Goal: Task Accomplishment & Management: Manage account settings

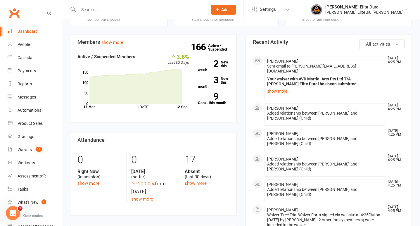
scroll to position [166, 0]
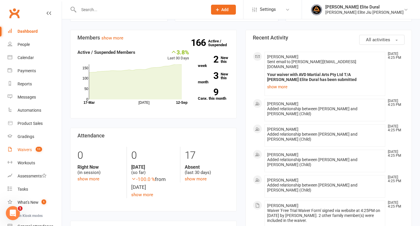
click at [25, 149] on div "Waivers" at bounding box center [25, 149] width 14 height 5
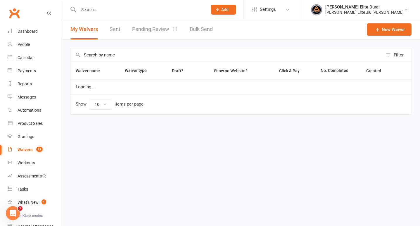
select select "100"
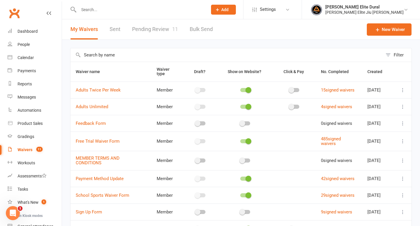
click at [156, 28] on link "Pending Review 11" at bounding box center [155, 29] width 46 height 20
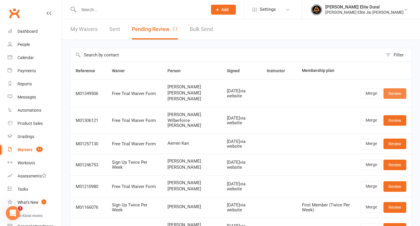
click at [391, 96] on link "Review" at bounding box center [394, 93] width 23 height 11
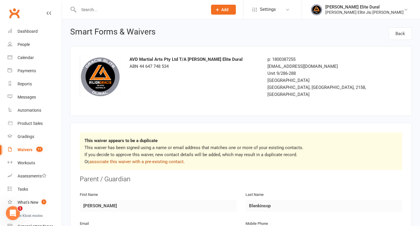
click at [176, 159] on link "associate this waiver with a pre-existing contact" at bounding box center [136, 161] width 94 height 5
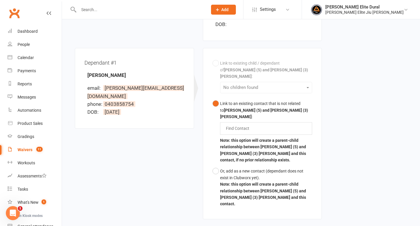
scroll to position [162, 0]
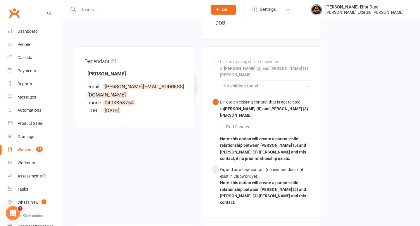
click at [217, 164] on button "Or, add as a new contact (dependant does not exist in Clubworx yet). Note: this…" at bounding box center [262, 186] width 100 height 44
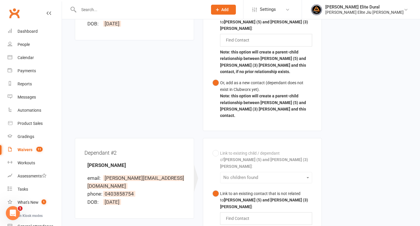
scroll to position [287, 0]
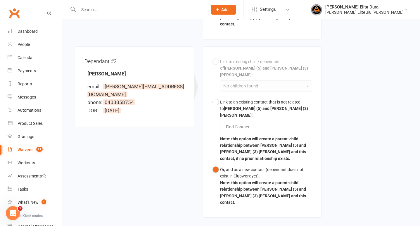
scroll to position [352, 0]
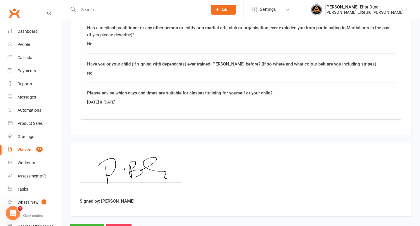
scroll to position [1162, 0]
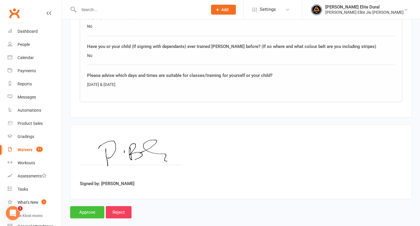
click at [84, 206] on input "Approve" at bounding box center [87, 212] width 34 height 12
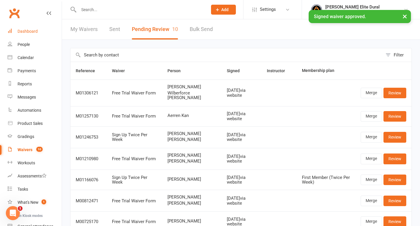
click at [25, 32] on div "Dashboard" at bounding box center [28, 31] width 20 height 5
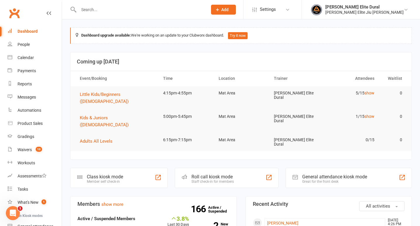
click at [108, 174] on div "Class kiosk mode" at bounding box center [105, 177] width 36 height 6
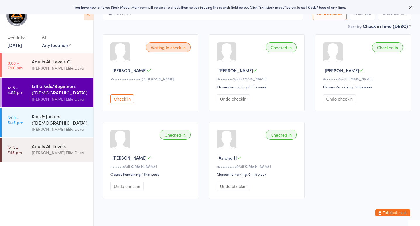
scroll to position [34, 0]
click at [64, 125] on div "Kids & Juniors ([DEMOGRAPHIC_DATA])" at bounding box center [60, 119] width 56 height 13
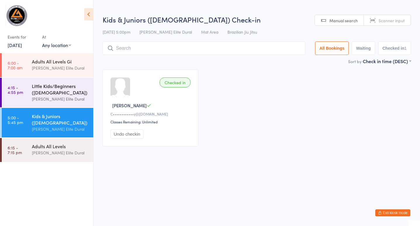
click at [36, 88] on div "Little Kids/Beginners ([DEMOGRAPHIC_DATA])" at bounding box center [60, 89] width 56 height 13
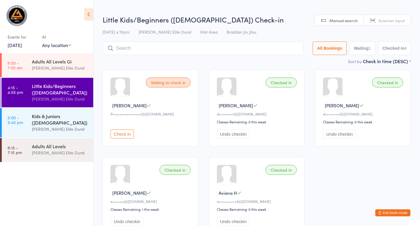
click at [36, 114] on div "Kids & Juniors ([DEMOGRAPHIC_DATA])" at bounding box center [60, 119] width 56 height 13
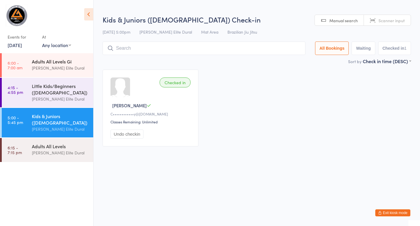
click at [41, 76] on div "Adults All Levels Gi [PERSON_NAME] Elite Dural" at bounding box center [62, 64] width 61 height 23
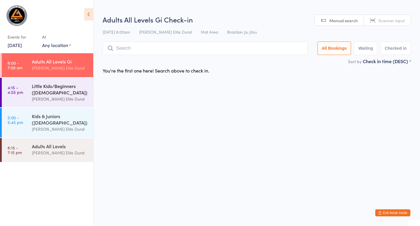
click at [40, 91] on div "Little Kids/Beginners ([DEMOGRAPHIC_DATA])" at bounding box center [60, 89] width 56 height 13
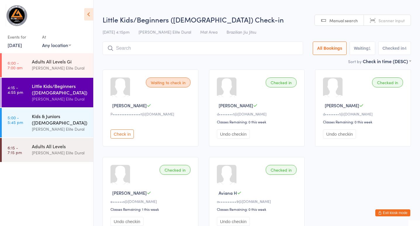
click at [41, 114] on div "Kids & Juniors ([DEMOGRAPHIC_DATA])" at bounding box center [60, 119] width 56 height 13
